Goal: Browse casually: Explore the website without a specific task or goal

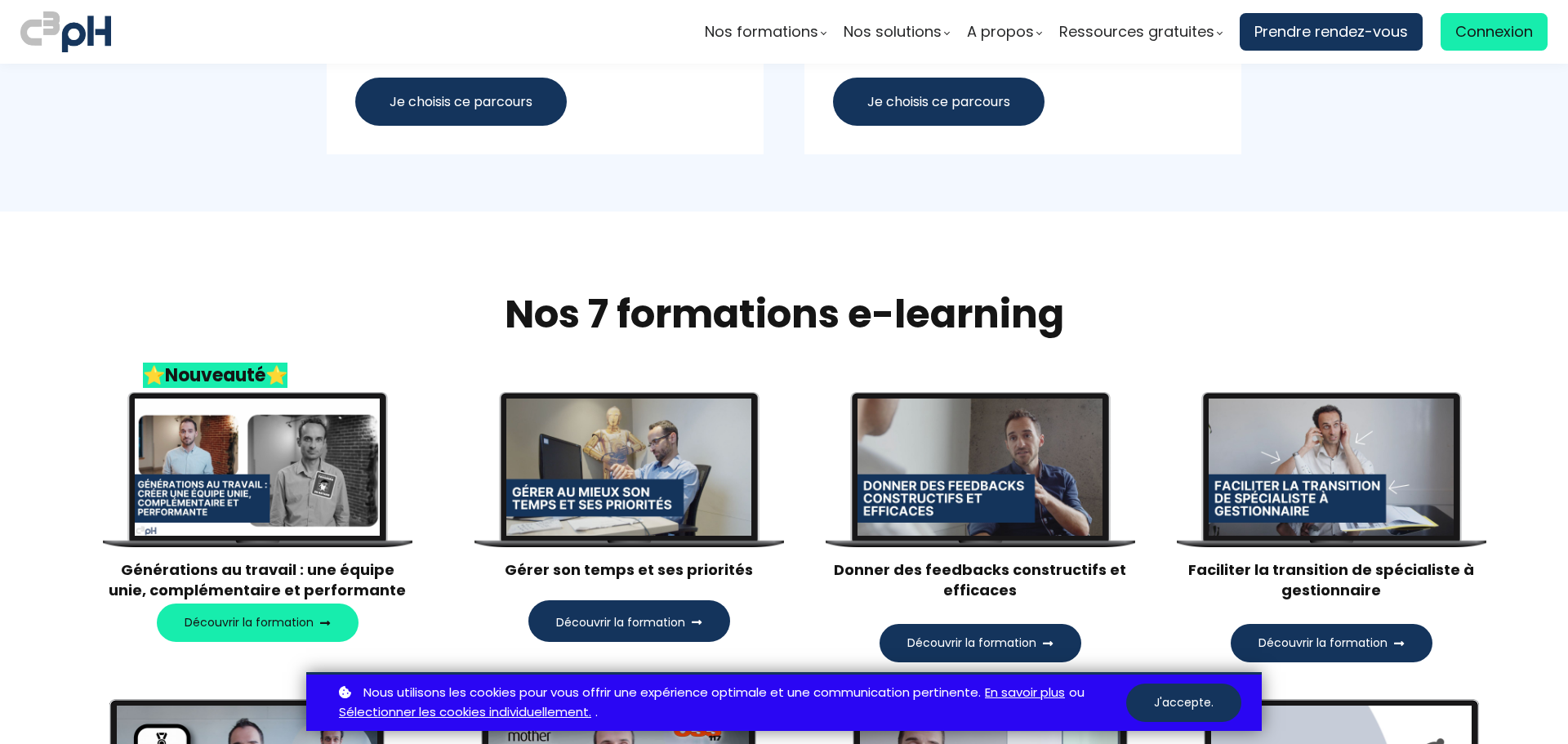
scroll to position [1387, 0]
